Goal: Task Accomplishment & Management: Complete application form

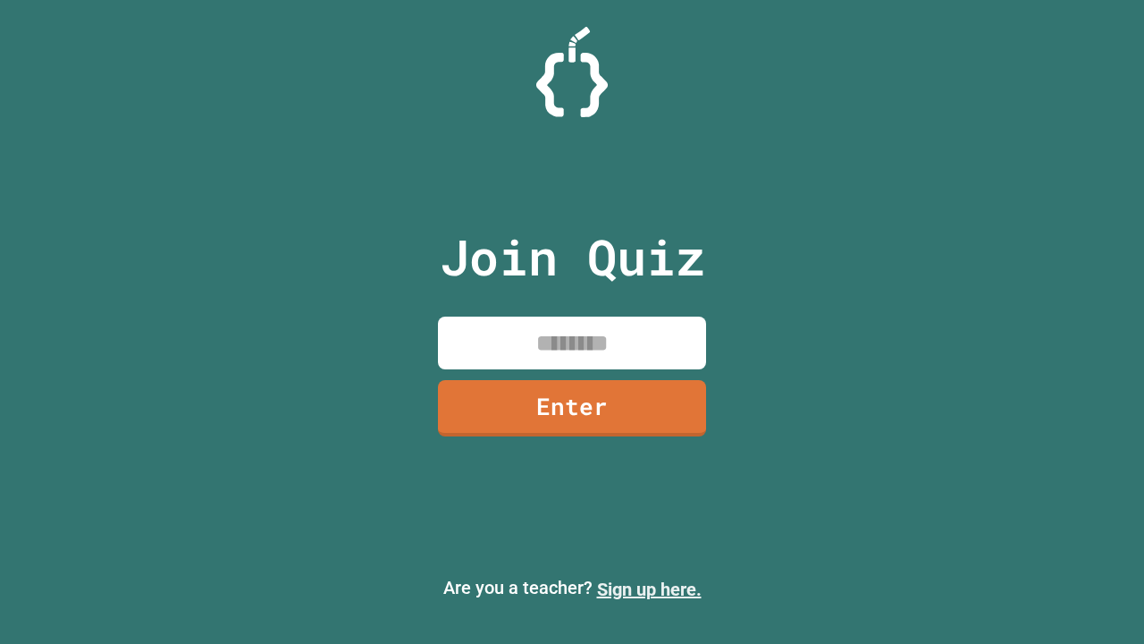
click at [649, 589] on link "Sign up here." at bounding box center [649, 588] width 105 height 21
